Goal: Information Seeking & Learning: Learn about a topic

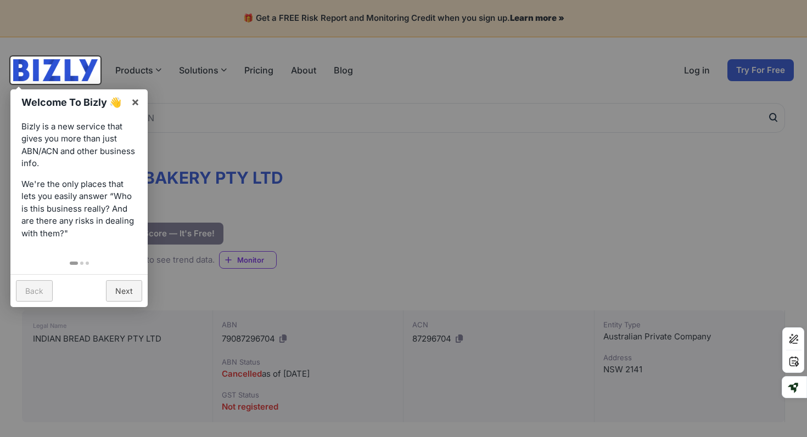
scroll to position [43, 0]
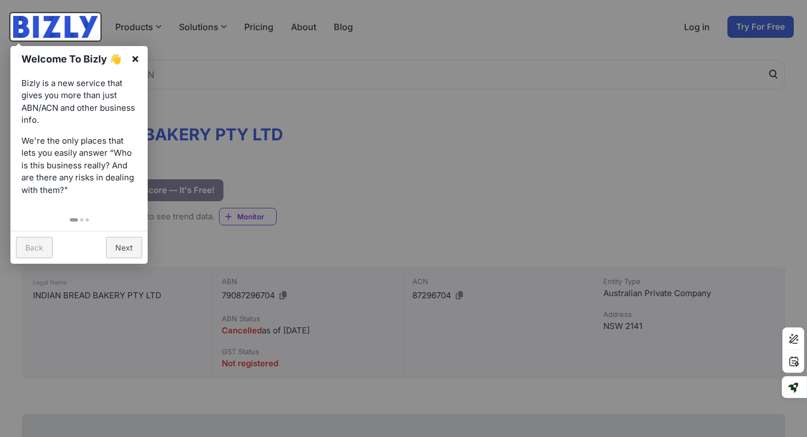
click at [138, 59] on link "×" at bounding box center [135, 58] width 25 height 25
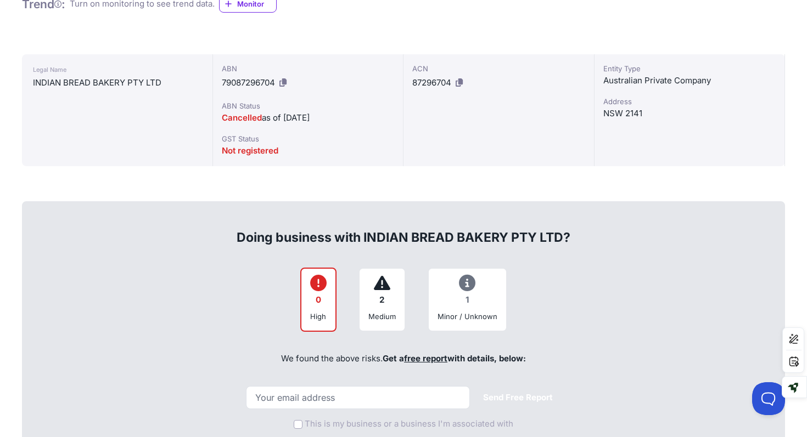
scroll to position [261, 0]
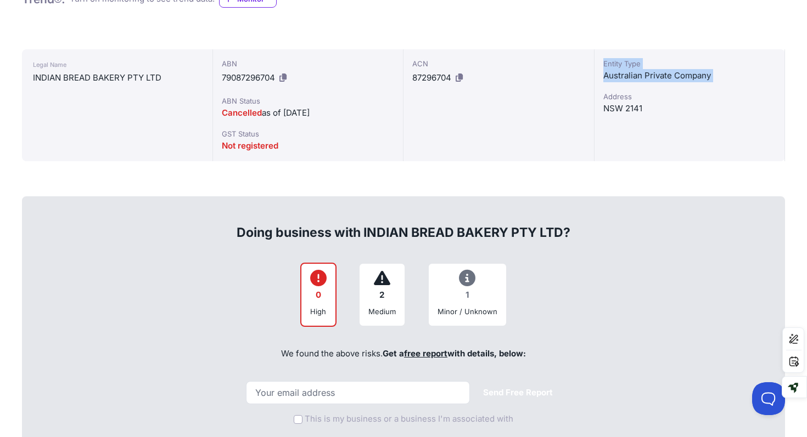
drag, startPoint x: 697, startPoint y: 89, endPoint x: 563, endPoint y: 80, distance: 133.7
click at [563, 80] on div "Legal Name INDIAN BREAD BAKERY PTY LTD ABN 79087296704 ABN Status Cancelled as …" at bounding box center [403, 105] width 763 height 112
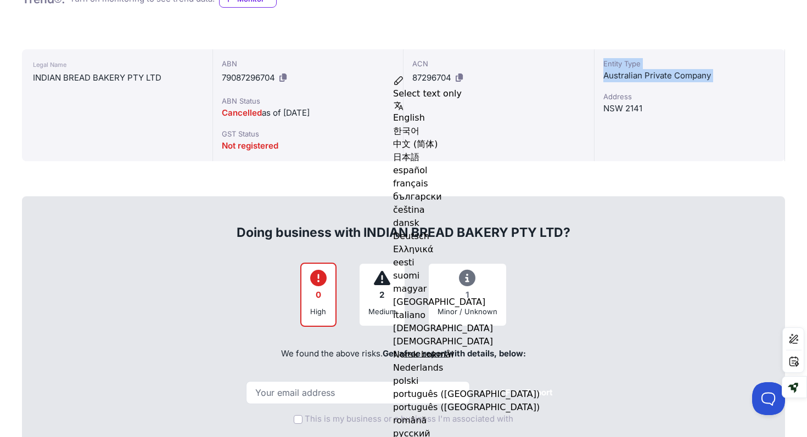
click at [404, 156] on div "ACN 87296704" at bounding box center [498, 105] width 191 height 112
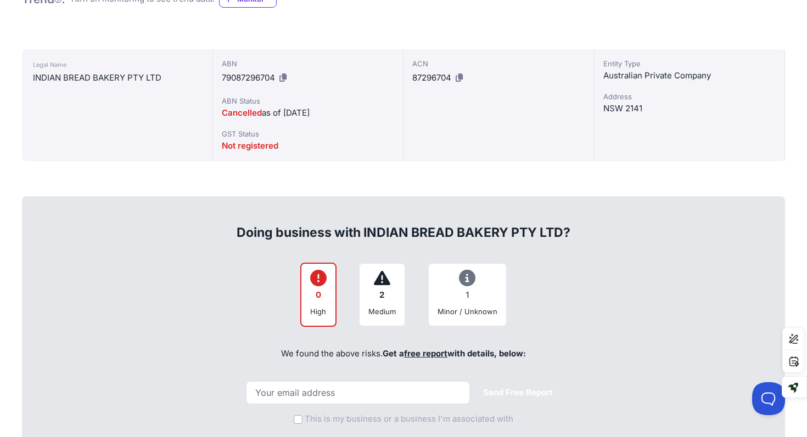
drag, startPoint x: 215, startPoint y: 111, endPoint x: 378, endPoint y: 114, distance: 163.5
click at [378, 114] on div "ABN 79087296704 ABN Status Cancelled as of [DATE] GST Status Not registered" at bounding box center [308, 105] width 191 height 112
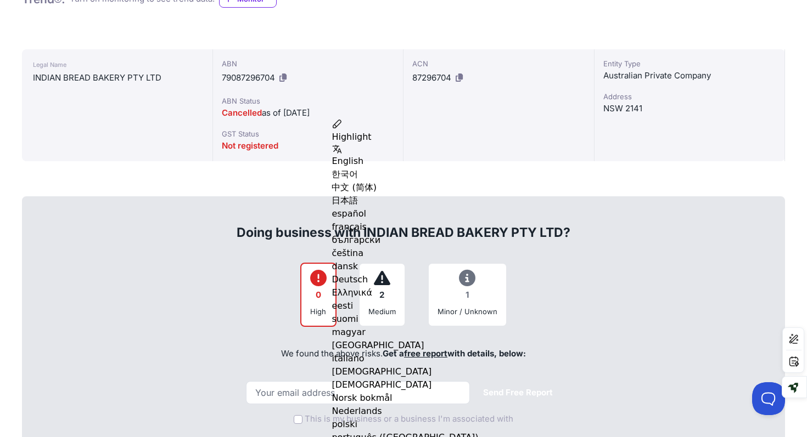
click at [214, 112] on div "ABN 79087296704 ABN Status Cancelled as of [DATE] GST Status Not registered" at bounding box center [308, 105] width 191 height 112
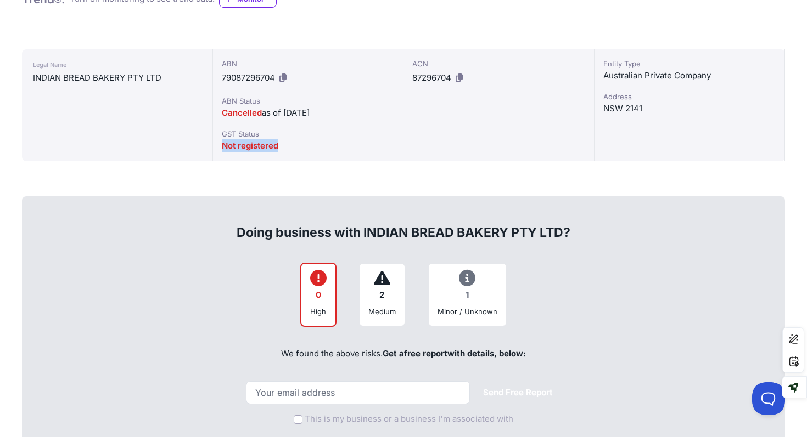
drag, startPoint x: 223, startPoint y: 146, endPoint x: 310, endPoint y: 146, distance: 87.2
click at [310, 146] on div "Not registered" at bounding box center [308, 145] width 173 height 13
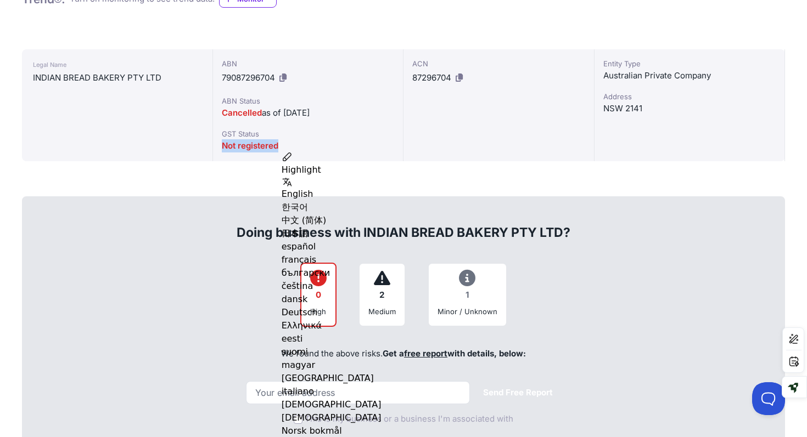
click at [175, 215] on div "Doing business with INDIAN BREAD BAKERY PTY LTD?" at bounding box center [403, 223] width 739 height 35
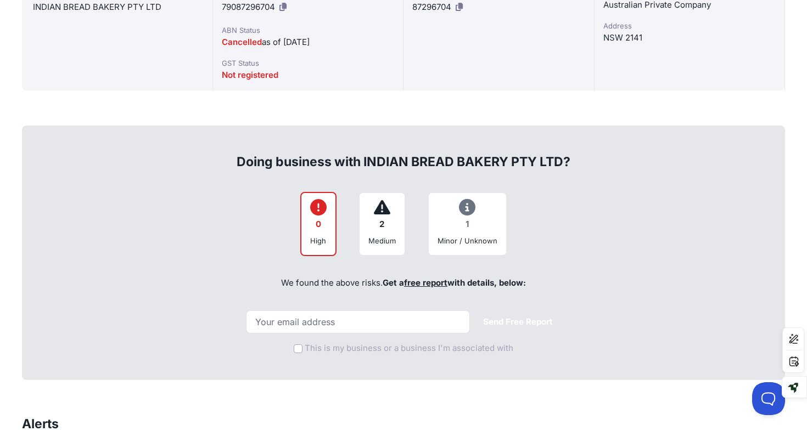
scroll to position [351, 0]
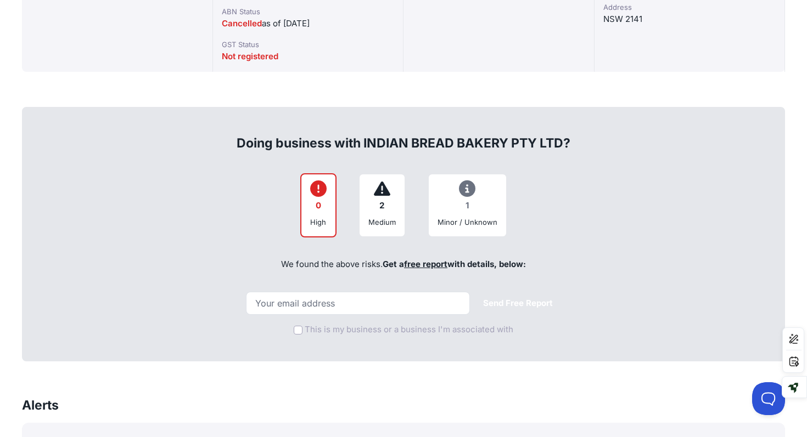
drag, startPoint x: 240, startPoint y: 134, endPoint x: 709, endPoint y: 136, distance: 469.1
click at [710, 136] on div "Doing business with INDIAN BREAD BAKERY PTY LTD?" at bounding box center [403, 134] width 739 height 35
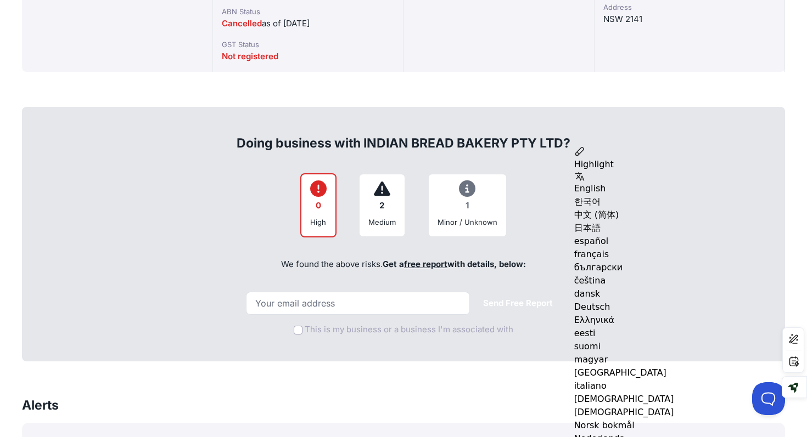
click at [621, 253] on div "We found the above risks. Get a free report with details, below:" at bounding box center [403, 264] width 739 height 37
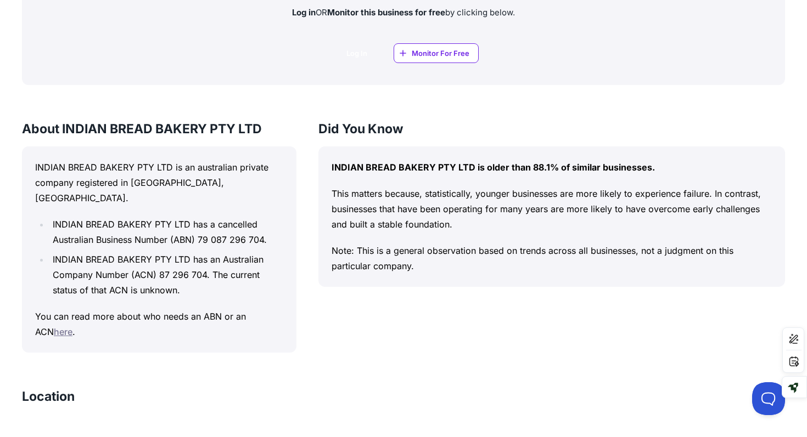
scroll to position [878, 0]
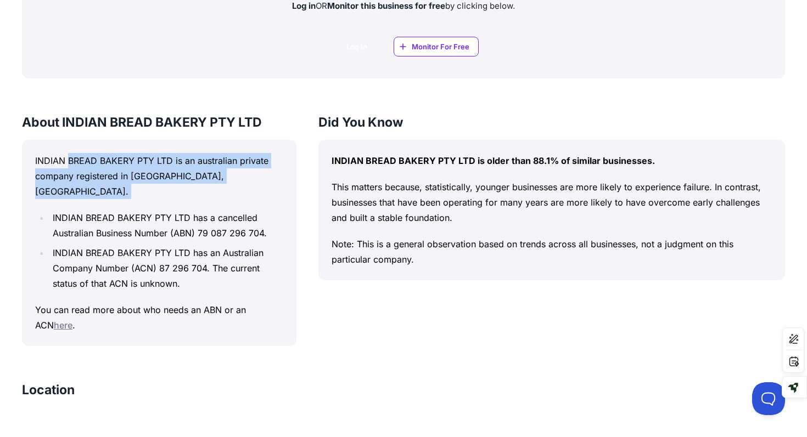
drag, startPoint x: 70, startPoint y: 159, endPoint x: 194, endPoint y: 185, distance: 126.8
click at [194, 185] on div "INDIAN BREAD BAKERY PTY LTD is an australian private company registered in [GEO…" at bounding box center [159, 243] width 274 height 206
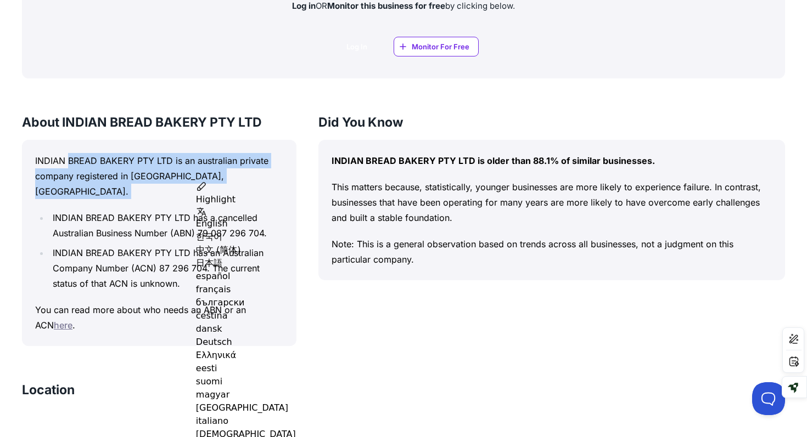
click at [115, 210] on li "INDIAN BREAD BAKERY PTY LTD has a cancelled Australian Business Number (ABN) 79…" at bounding box center [166, 225] width 234 height 31
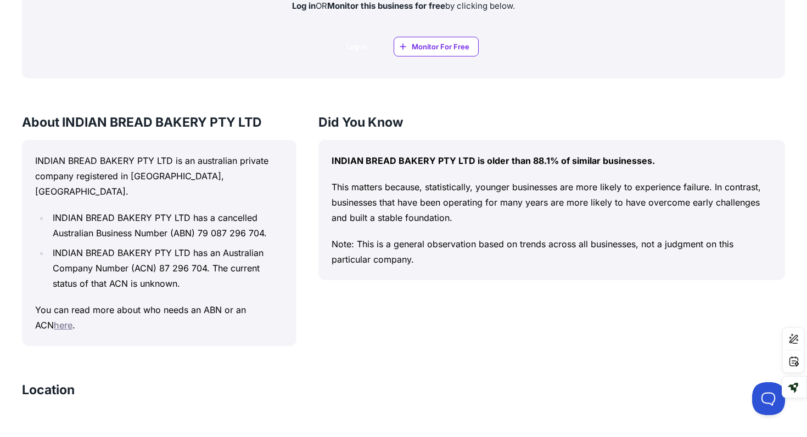
click at [54, 320] on link "here" at bounding box center [63, 325] width 19 height 11
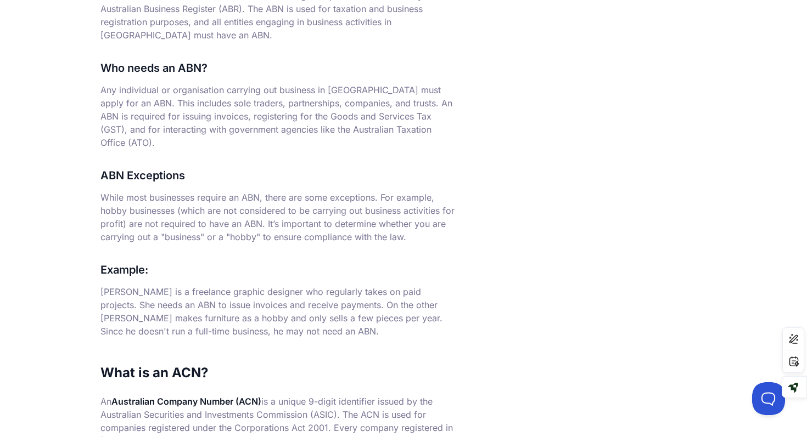
scroll to position [141, 0]
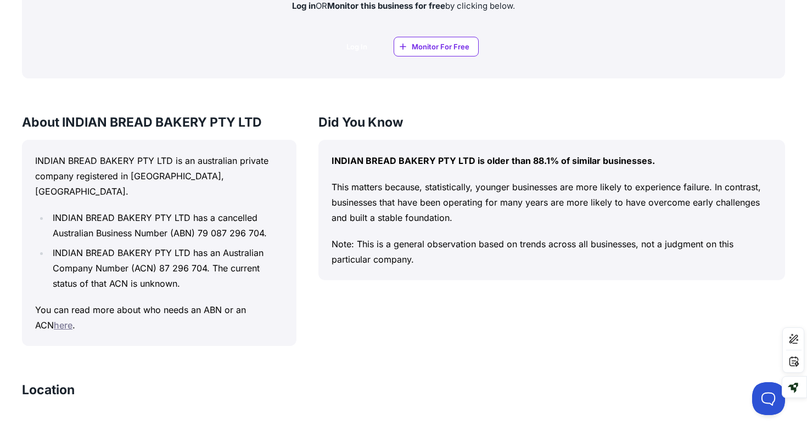
drag, startPoint x: 333, startPoint y: 186, endPoint x: 613, endPoint y: 251, distance: 288.4
click at [613, 251] on div "INDIAN BREAD BAKERY PTY LTD is older than 88.1% of similar businesses. This mat…" at bounding box center [551, 210] width 466 height 140
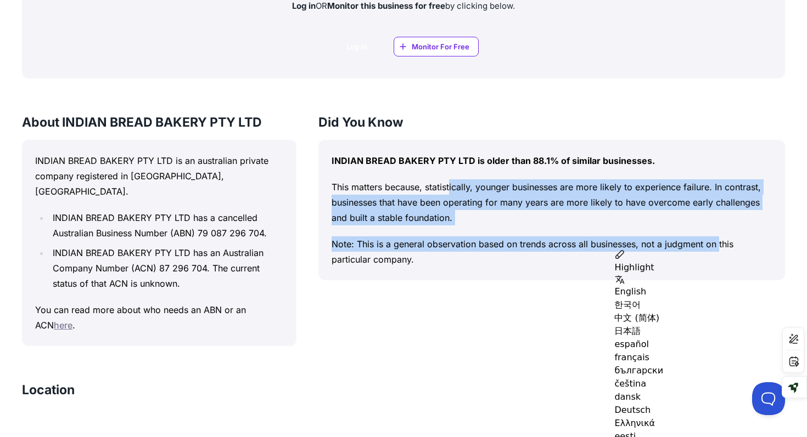
click at [390, 232] on div "INDIAN BREAD BAKERY PTY LTD is older than 88.1% of similar businesses. This mat…" at bounding box center [551, 210] width 466 height 140
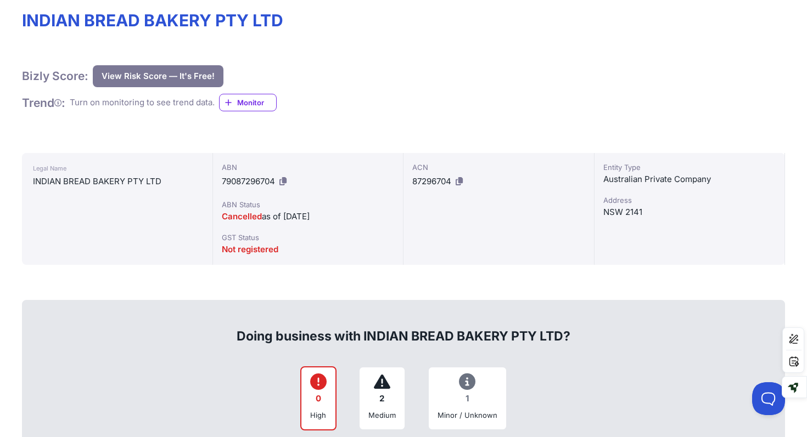
scroll to position [145, 0]
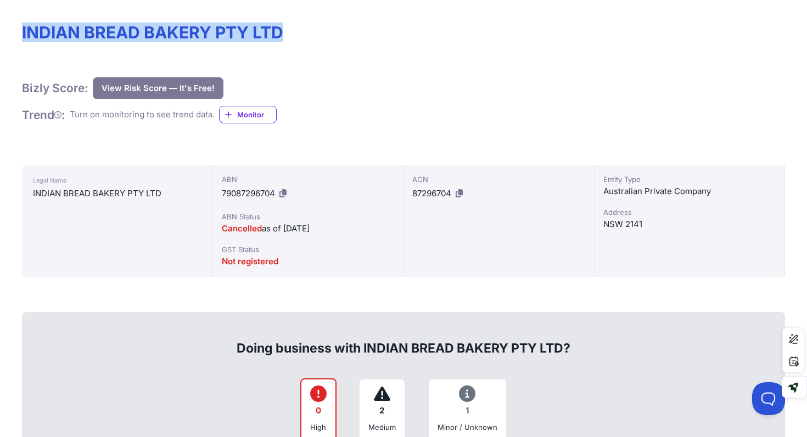
drag, startPoint x: 316, startPoint y: 32, endPoint x: 14, endPoint y: 41, distance: 301.9
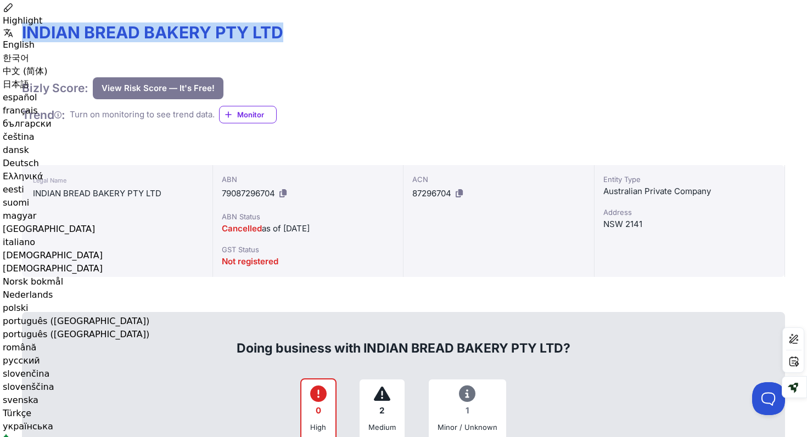
copy h1 "INDIAN BREAD BAKERY PTY LTD"
